Goal: Task Accomplishment & Management: Manage account settings

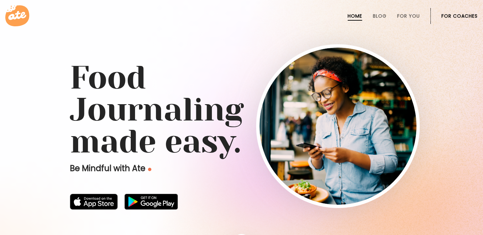
click at [451, 18] on link "For Coaches" at bounding box center [460, 15] width 36 height 5
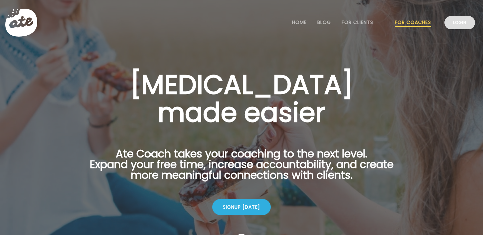
click at [460, 16] on link "Login" at bounding box center [460, 22] width 31 height 13
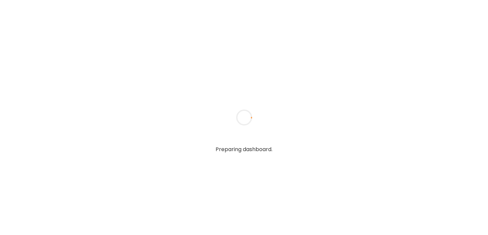
type input "**********"
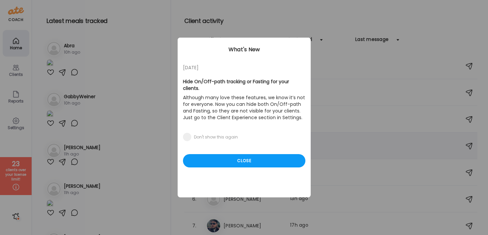
click at [261, 154] on div "Close" at bounding box center [244, 160] width 122 height 13
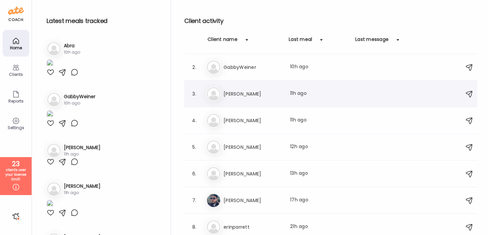
scroll to position [29, 0]
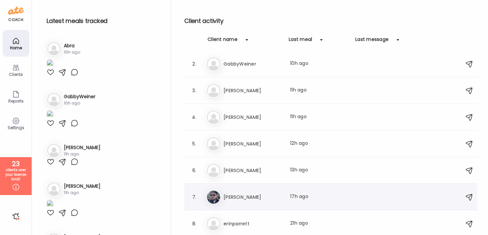
click at [278, 199] on h3 "Brad" at bounding box center [253, 197] width 59 height 8
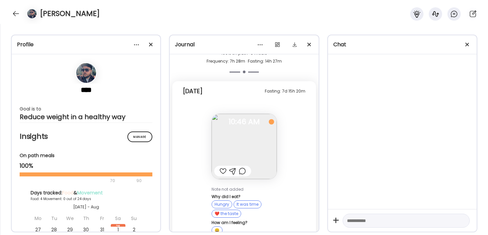
scroll to position [3815, 0]
click at [253, 139] on img at bounding box center [244, 147] width 65 height 65
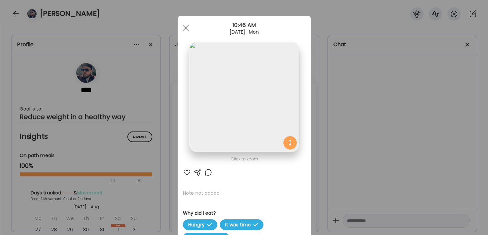
click at [382, 143] on div "Ate Coach Dashboard Wahoo! It’s official Take a moment to set up your Coach Pro…" at bounding box center [244, 117] width 488 height 235
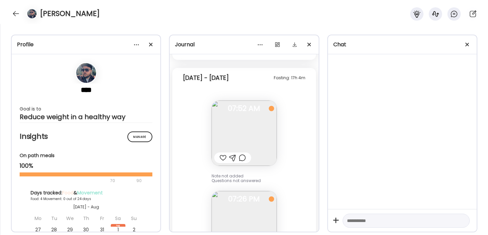
scroll to position [3550, 0]
click at [247, 104] on span "07:52 AM" at bounding box center [244, 107] width 65 height 6
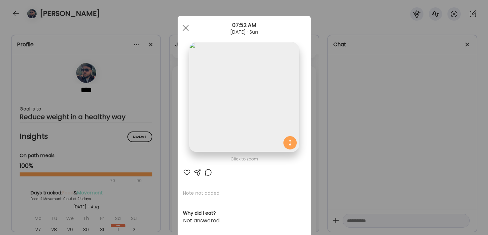
click at [339, 107] on div "Ate Coach Dashboard Wahoo! It’s official Take a moment to set up your Coach Pro…" at bounding box center [244, 117] width 488 height 235
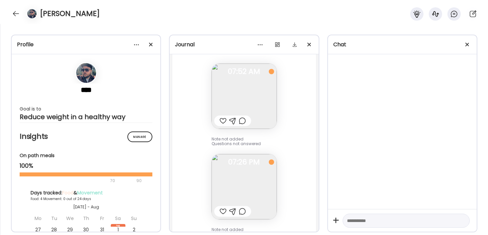
scroll to position [3593, 0]
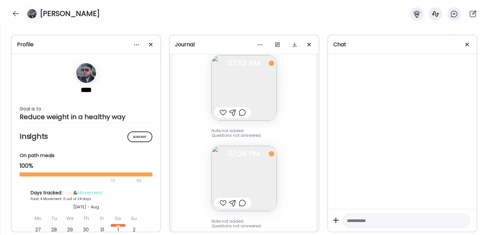
click at [251, 157] on img at bounding box center [244, 178] width 65 height 65
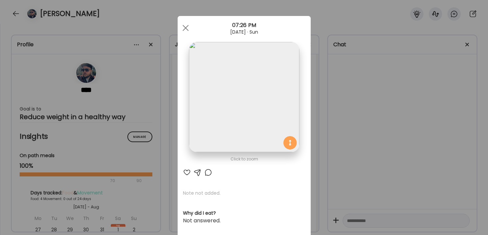
click at [367, 138] on div "Ate Coach Dashboard Wahoo! It’s official Take a moment to set up your Coach Pro…" at bounding box center [244, 117] width 488 height 235
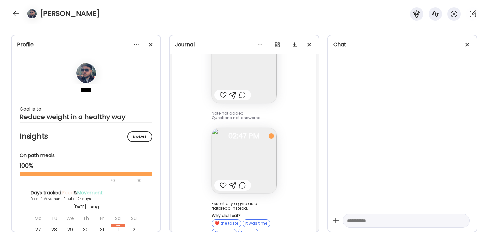
scroll to position [3330, 0]
click at [264, 157] on img at bounding box center [244, 159] width 65 height 65
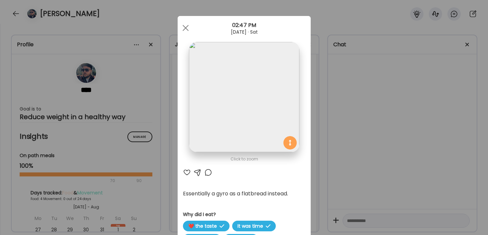
click at [379, 158] on div "Ate Coach Dashboard Wahoo! It’s official Take a moment to set up your Coach Pro…" at bounding box center [244, 117] width 488 height 235
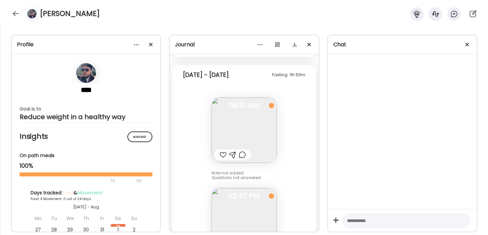
scroll to position [3268, 0]
click at [260, 119] on img at bounding box center [244, 130] width 65 height 65
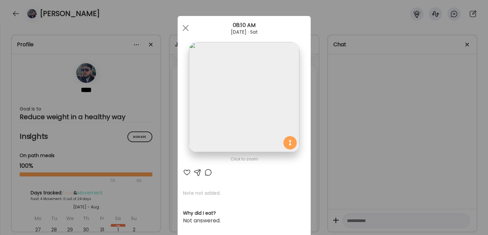
click at [321, 111] on div "Ate Coach Dashboard Wahoo! It’s official Take a moment to set up your Coach Pro…" at bounding box center [244, 117] width 488 height 235
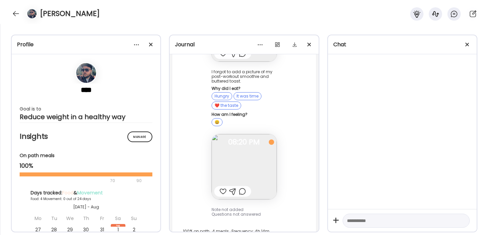
scroll to position [3078, 0]
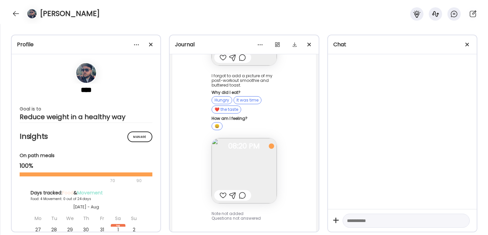
click at [263, 158] on img at bounding box center [244, 170] width 65 height 65
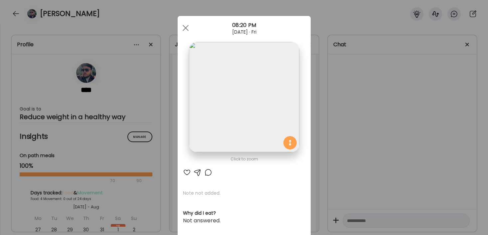
click at [347, 158] on div "Ate Coach Dashboard Wahoo! It’s official Take a moment to set up your Coach Pro…" at bounding box center [244, 117] width 488 height 235
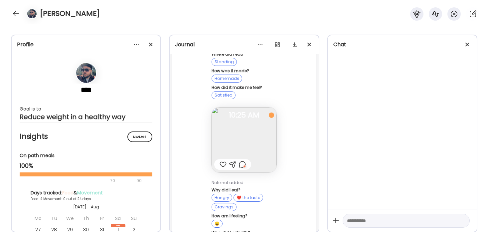
scroll to position [2754, 0]
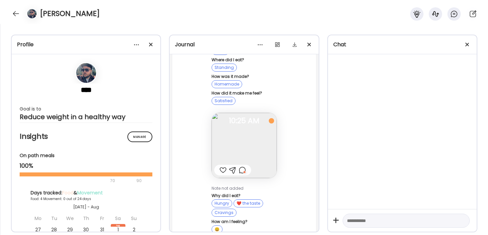
click at [256, 144] on img at bounding box center [244, 145] width 65 height 65
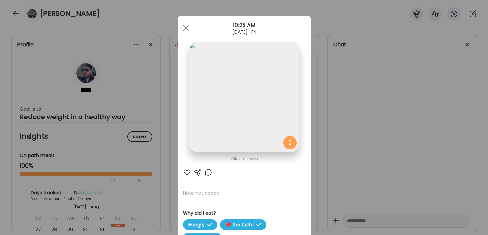
click at [367, 119] on div "Ate Coach Dashboard Wahoo! It’s official Take a moment to set up your Coach Pro…" at bounding box center [244, 117] width 488 height 235
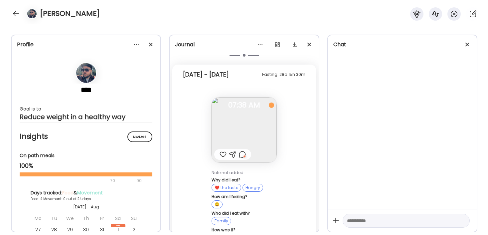
scroll to position [2566, 0]
click at [262, 142] on img at bounding box center [244, 130] width 65 height 65
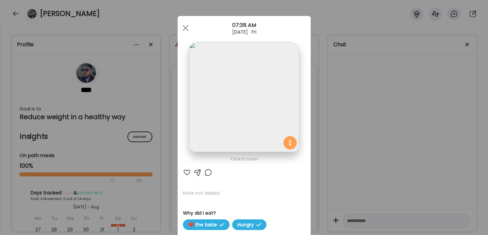
click at [349, 156] on div "Ate Coach Dashboard Wahoo! It’s official Take a moment to set up your Coach Pro…" at bounding box center [244, 117] width 488 height 235
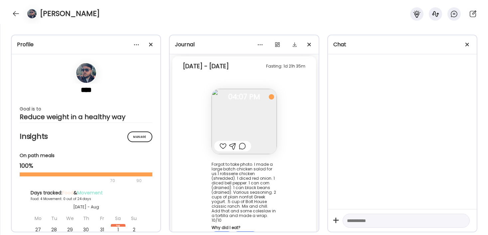
scroll to position [2308, 0]
